Goal: Task Accomplishment & Management: Manage account settings

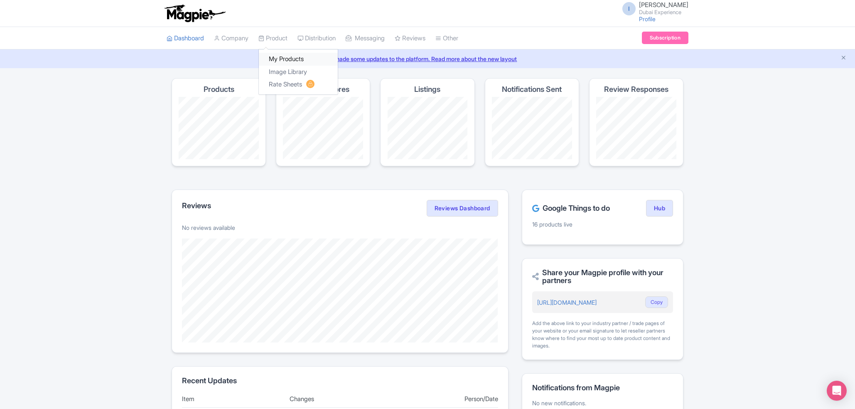
click at [279, 56] on link "My Products" at bounding box center [298, 59] width 79 height 13
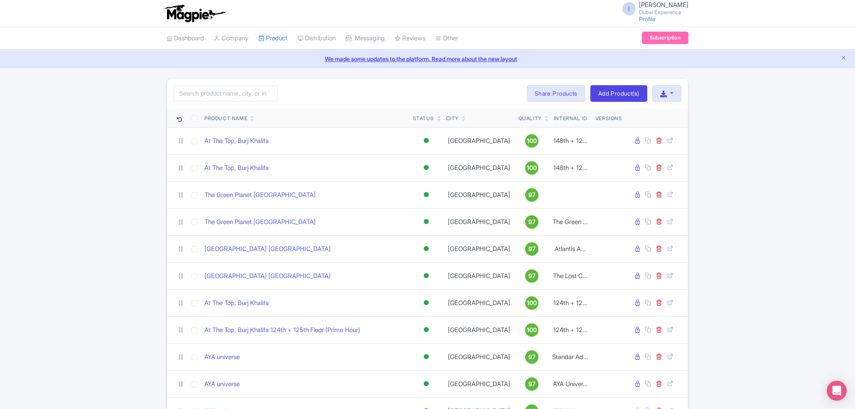
scroll to position [215, 0]
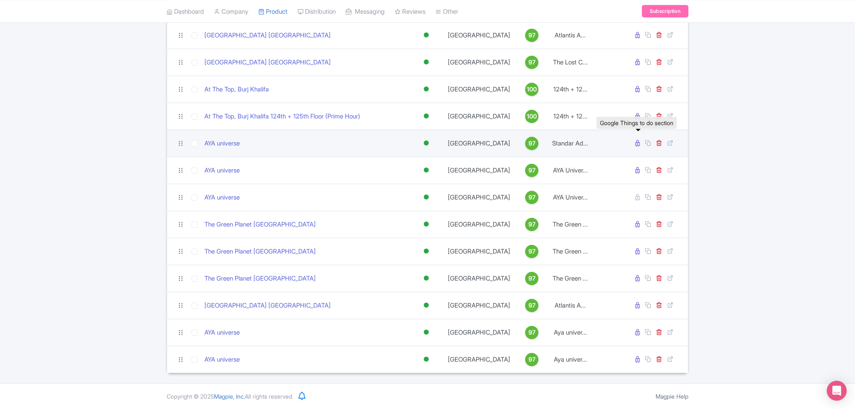
click at [638, 143] on icon at bounding box center [637, 143] width 5 height 6
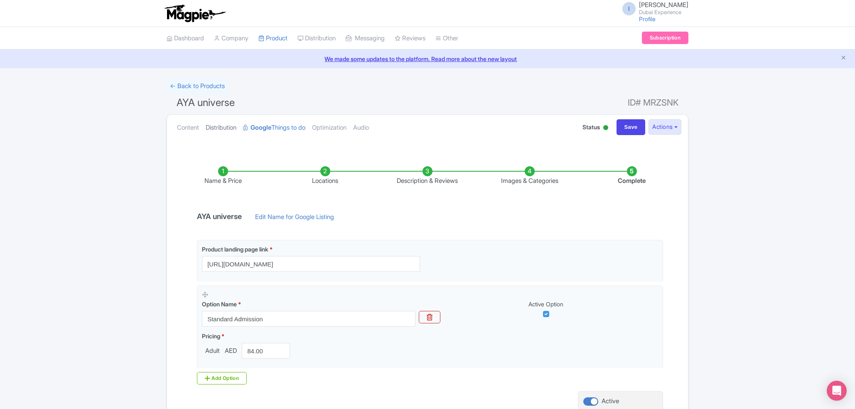
click at [228, 133] on link "Distribution" at bounding box center [221, 128] width 31 height 26
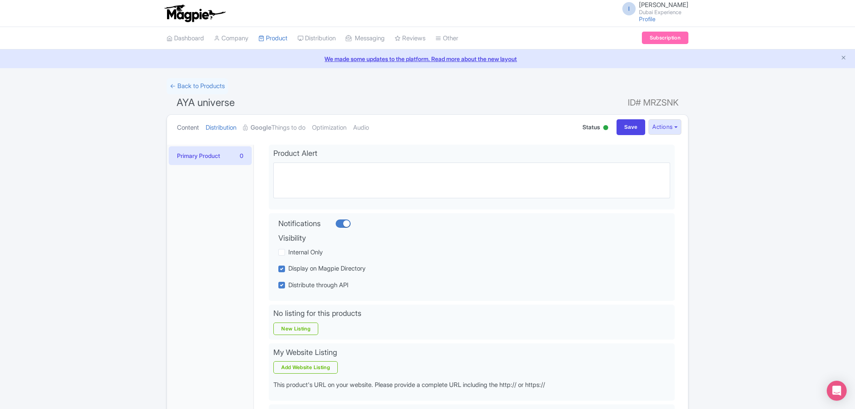
click at [199, 130] on link "Content" at bounding box center [188, 128] width 22 height 26
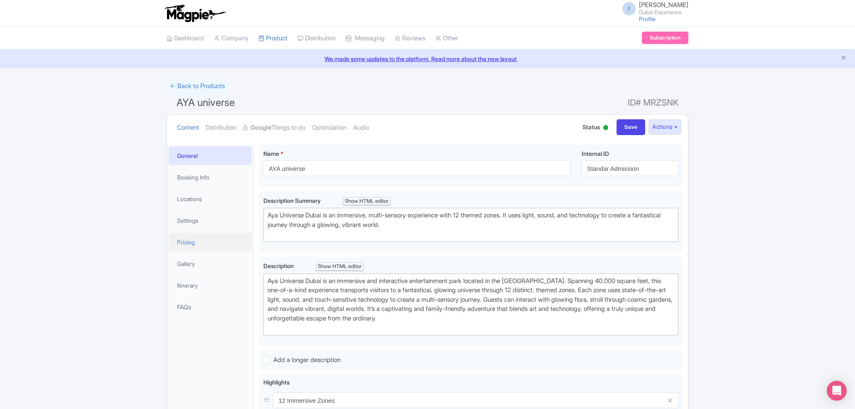
click at [197, 238] on link "Pricing" at bounding box center [210, 242] width 83 height 19
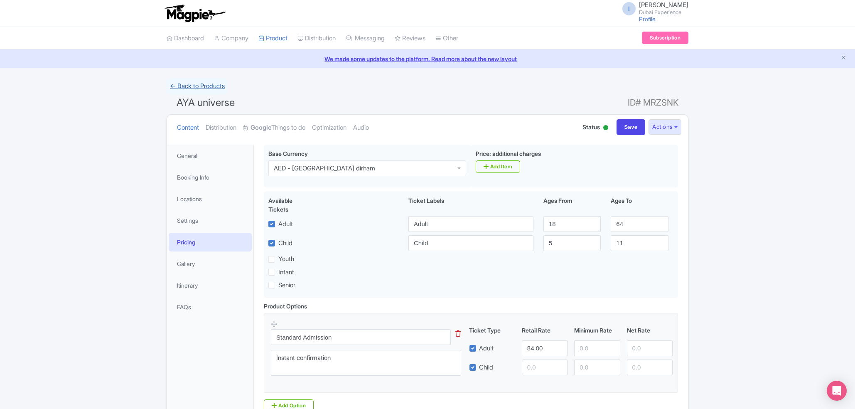
click at [206, 83] on link "← Back to Products" at bounding box center [198, 86] width 62 height 16
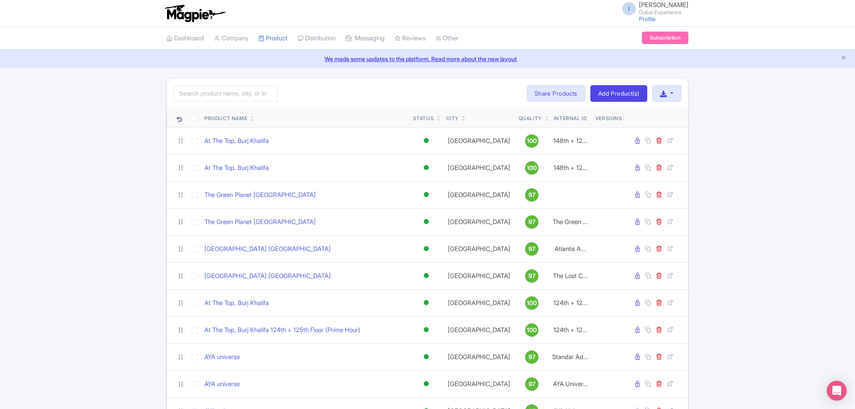
click at [254, 116] on icon at bounding box center [253, 116] width 4 height 5
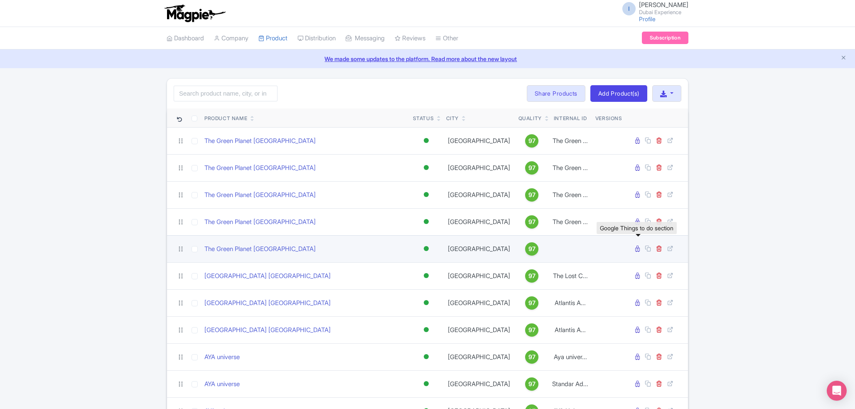
click at [640, 248] on icon at bounding box center [637, 249] width 5 height 6
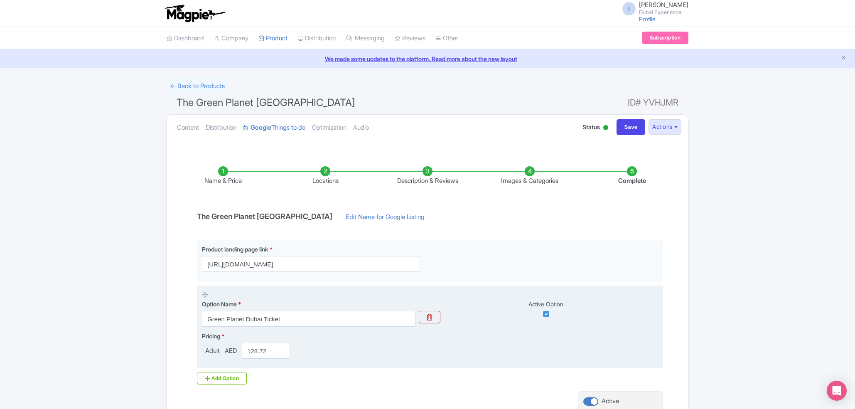
scroll to position [44, 0]
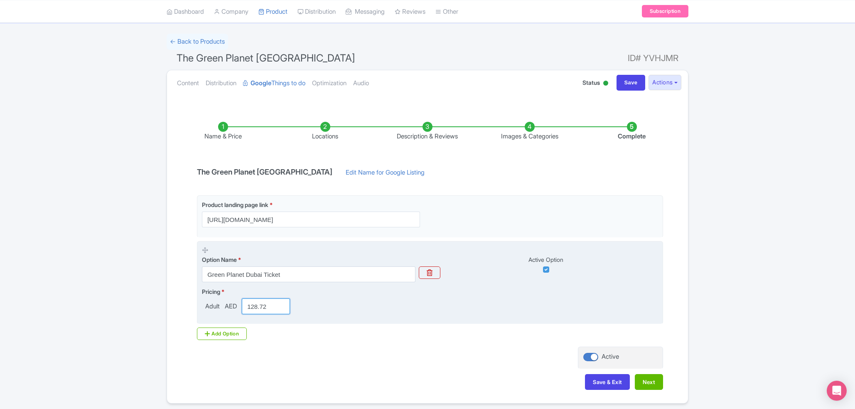
click at [261, 309] on input "128.72" at bounding box center [266, 306] width 48 height 16
click at [260, 310] on input "128.72" at bounding box center [266, 306] width 48 height 16
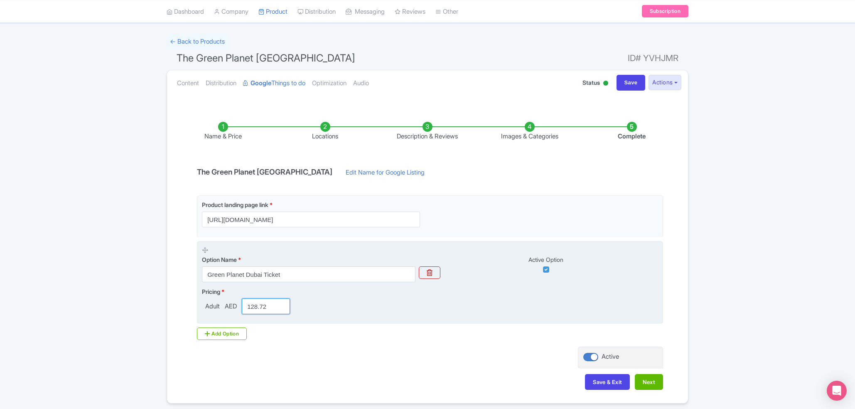
click at [260, 310] on input "128.72" at bounding box center [266, 306] width 48 height 16
click at [254, 307] on input "128.72" at bounding box center [266, 306] width 48 height 16
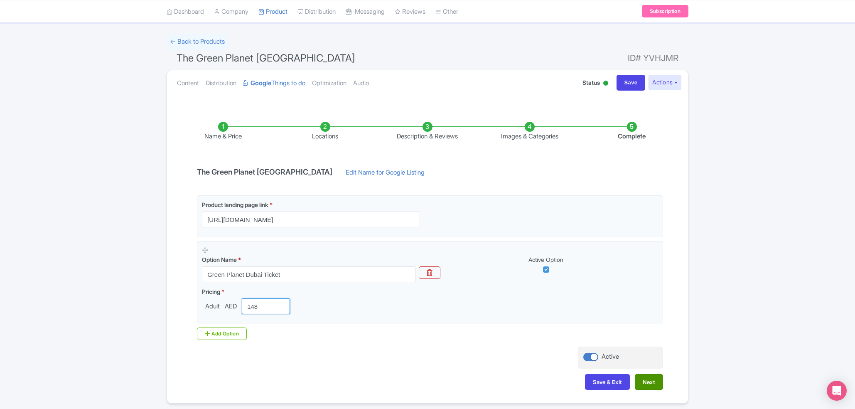
type input "148"
click at [638, 382] on button "Next" at bounding box center [649, 382] width 28 height 16
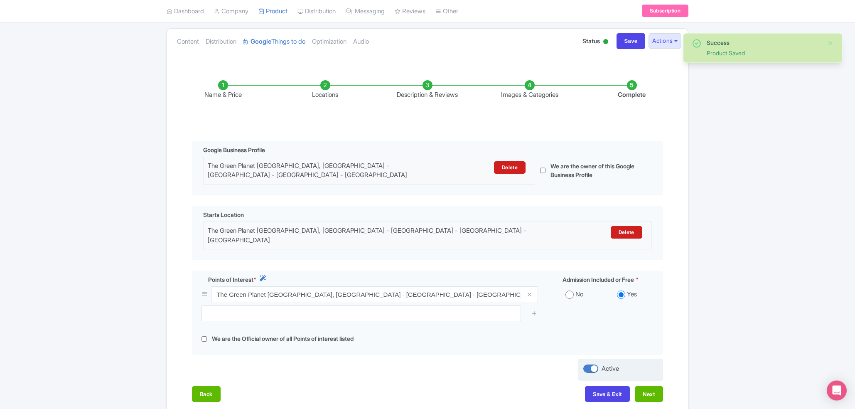
scroll to position [130, 0]
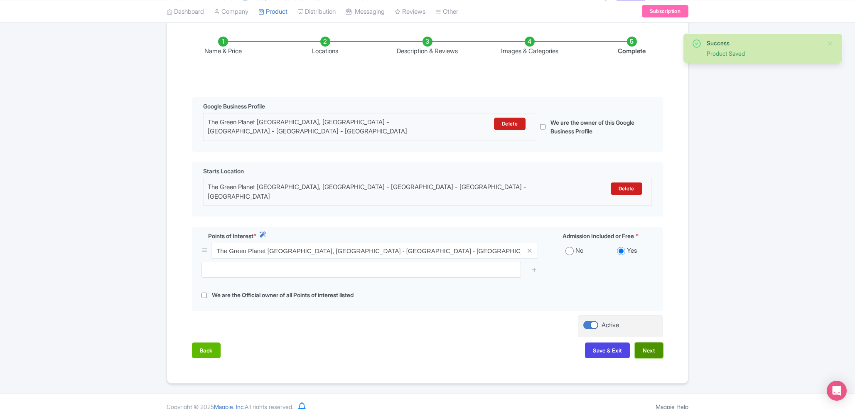
click at [649, 342] on button "Next" at bounding box center [649, 350] width 28 height 16
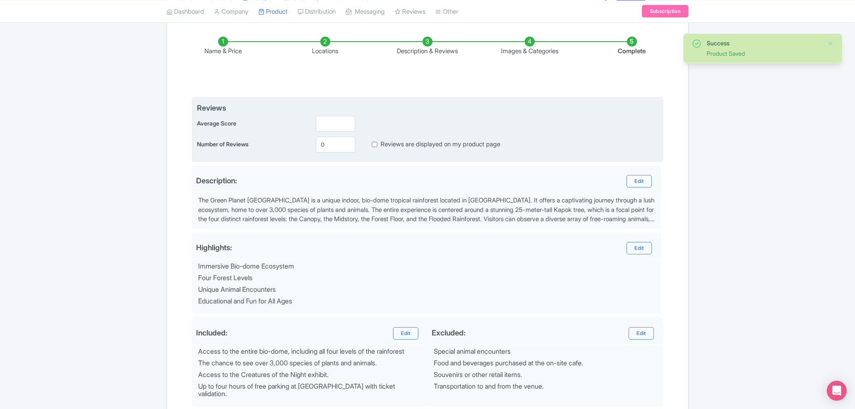
click at [396, 142] on label "Reviews are displayed on my product page" at bounding box center [441, 145] width 120 height 10
click at [377, 142] on input "Reviews are displayed on my product page" at bounding box center [374, 145] width 5 height 10
checkbox input "true"
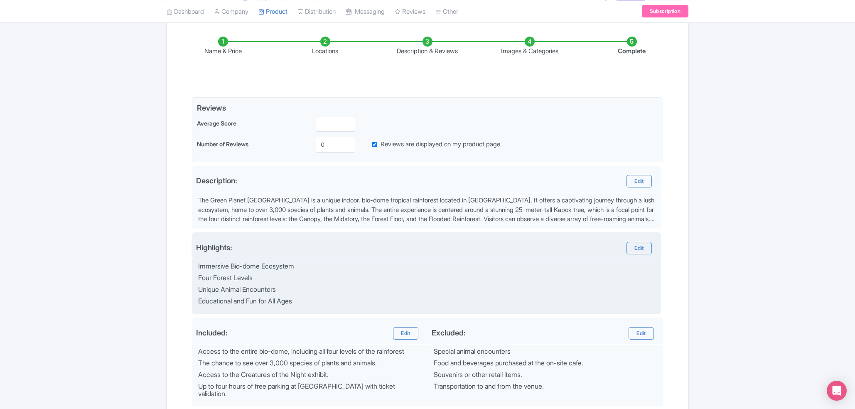
scroll to position [217, 0]
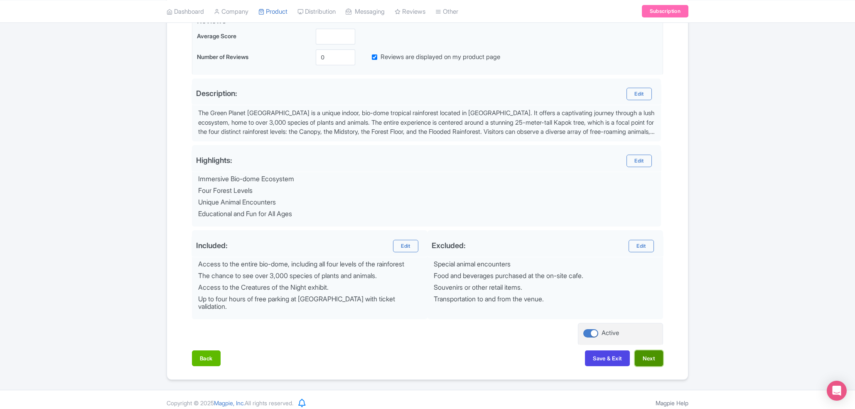
click at [642, 350] on button "Next" at bounding box center [649, 358] width 28 height 16
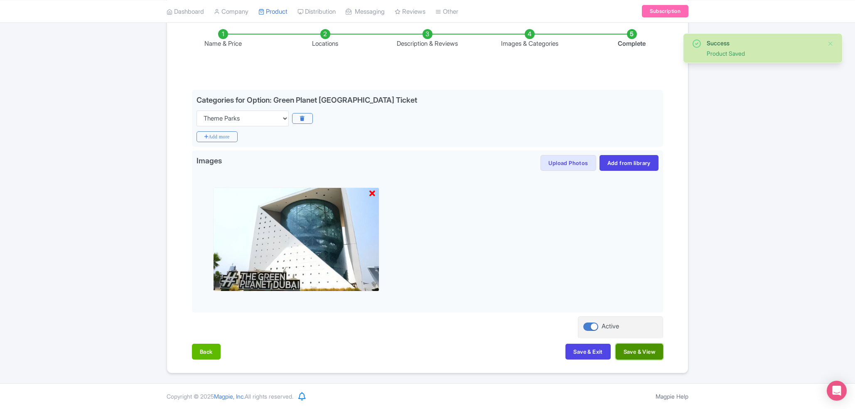
click at [656, 355] on button "Save & View" at bounding box center [639, 352] width 47 height 16
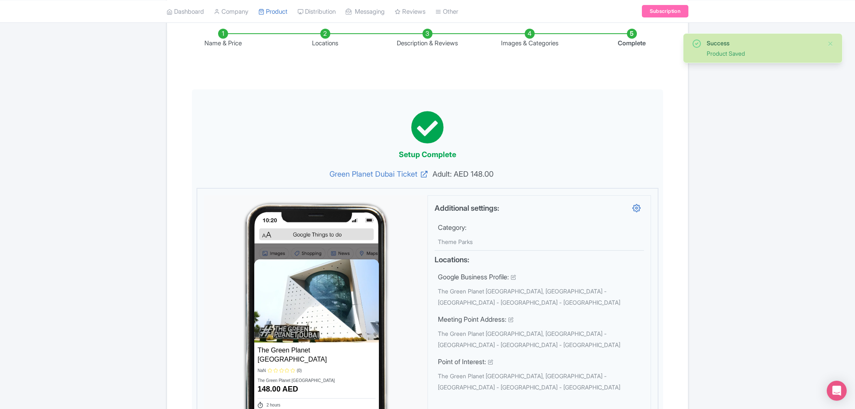
scroll to position [0, 0]
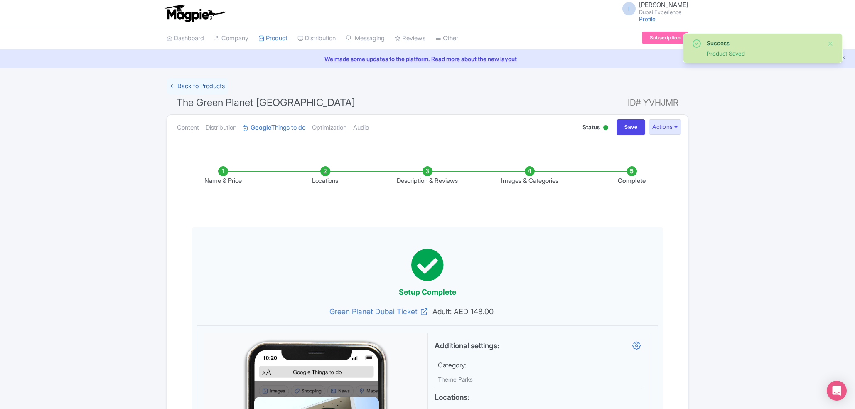
click at [199, 89] on link "← Back to Products" at bounding box center [198, 86] width 62 height 16
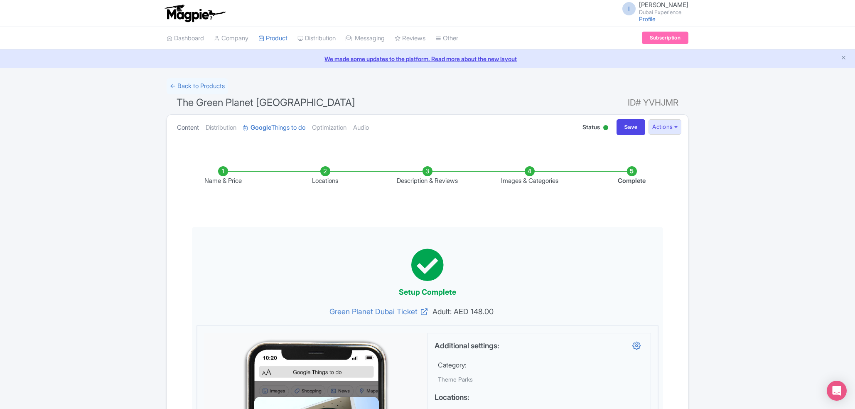
click at [198, 128] on link "Content" at bounding box center [188, 128] width 22 height 26
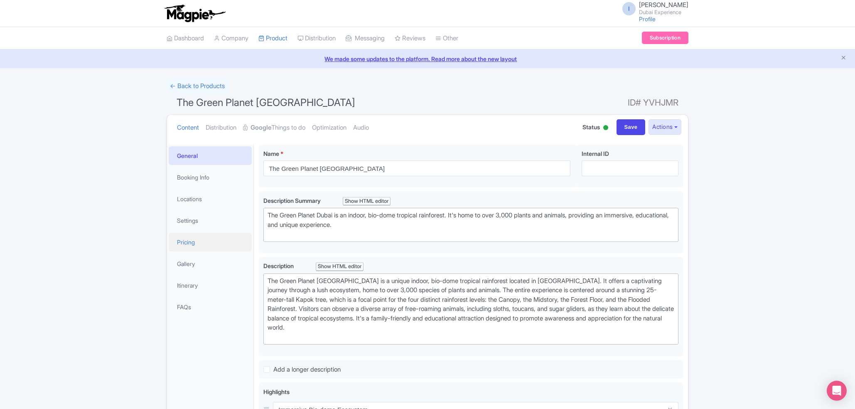
click at [195, 243] on link "Pricing" at bounding box center [210, 242] width 83 height 19
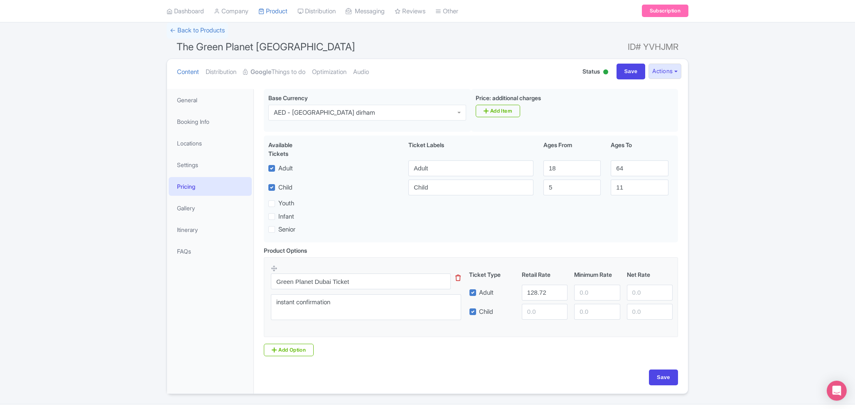
scroll to position [79, 0]
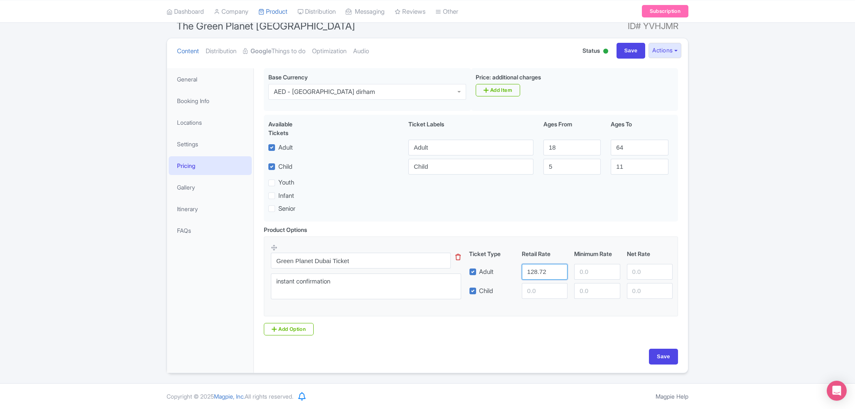
click at [529, 274] on input "128.72" at bounding box center [545, 272] width 46 height 16
type input "148"
click at [657, 353] on input "Save" at bounding box center [663, 357] width 29 height 16
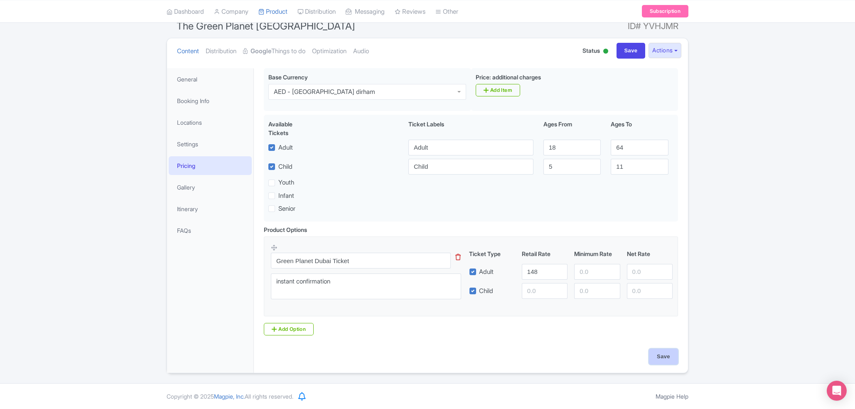
type input "Saving..."
